Goal: Task Accomplishment & Management: Use online tool/utility

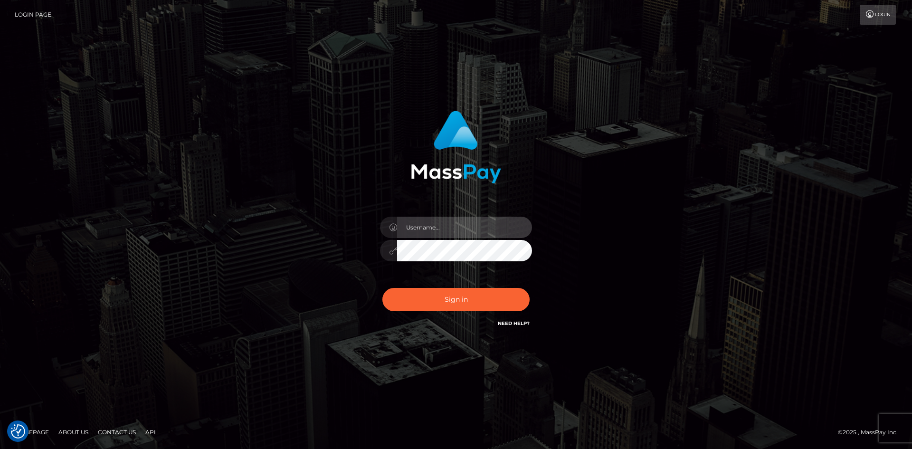
click at [428, 229] on input "text" at bounding box center [464, 227] width 135 height 21
type input "[PERSON_NAME]"
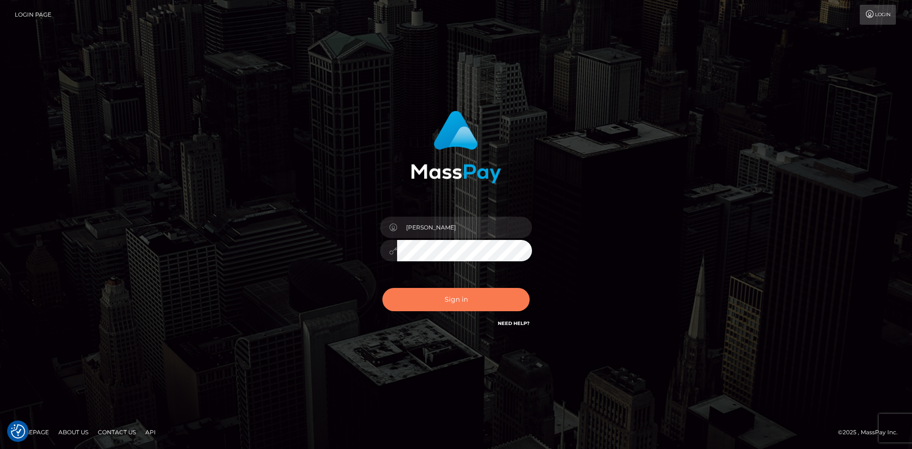
click at [465, 291] on button "Sign in" at bounding box center [455, 299] width 147 height 23
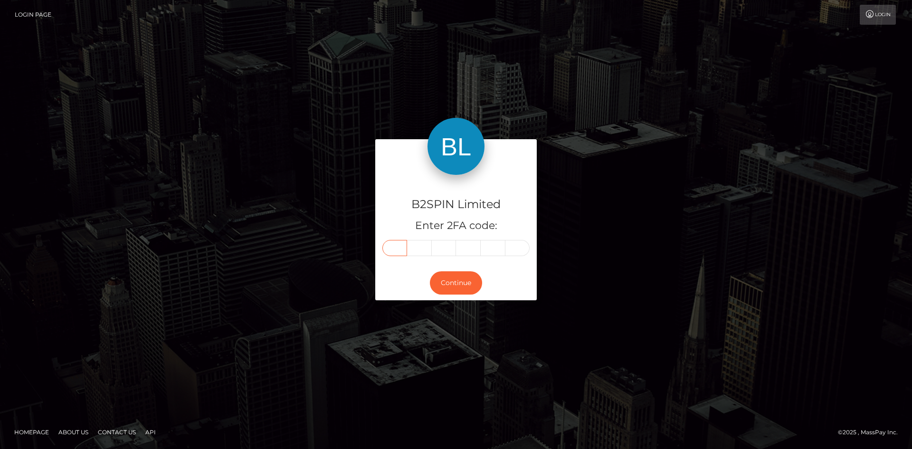
paste input "7"
type input "7"
type input "9"
type input "1"
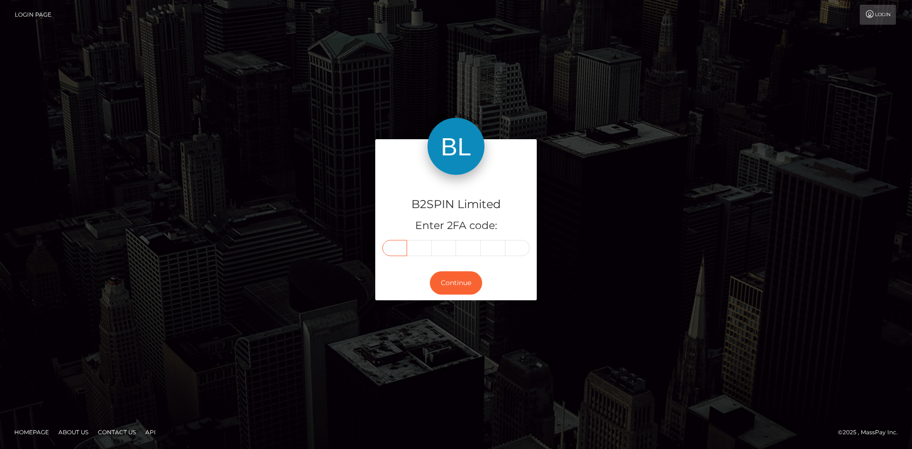
type input "3"
type input "1"
click at [451, 275] on button "Continue" at bounding box center [456, 282] width 52 height 23
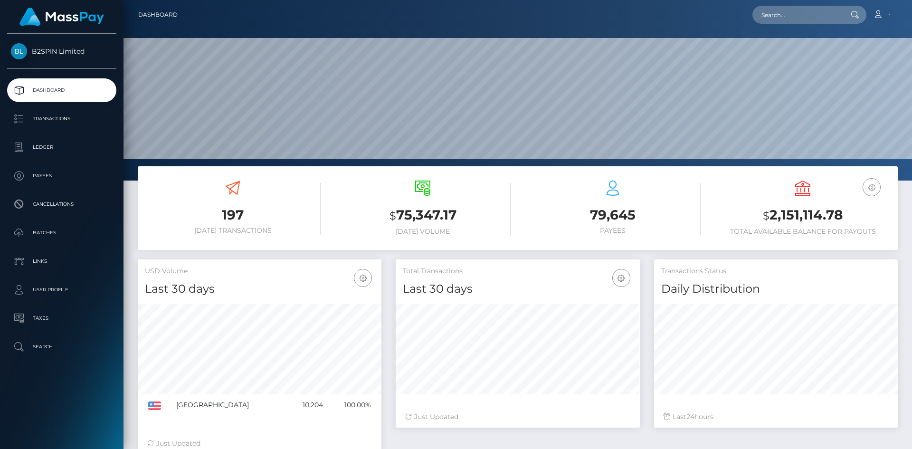
scroll to position [169, 244]
click at [796, 17] on input "text" at bounding box center [796, 15] width 89 height 18
paste input "a8b42694-0c71-47e2-ba30-37fdcafd6da5"
type input "a8b42694-0c71-47e2-ba30-37fdcafd6da5"
